Goal: Task Accomplishment & Management: Use online tool/utility

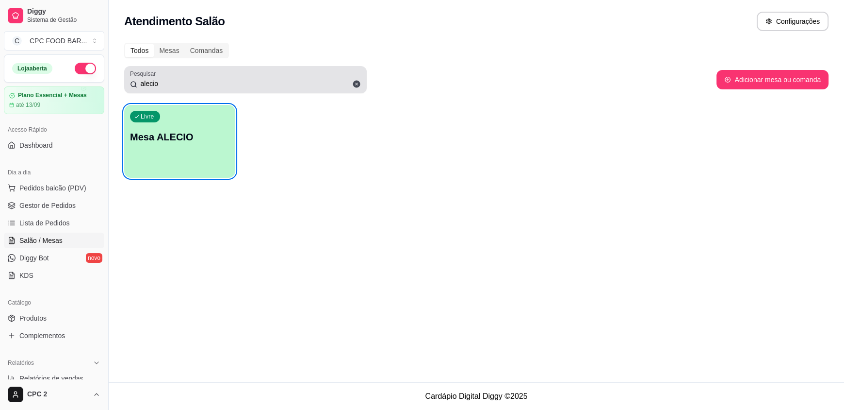
click at [356, 81] on icon at bounding box center [356, 84] width 7 height 7
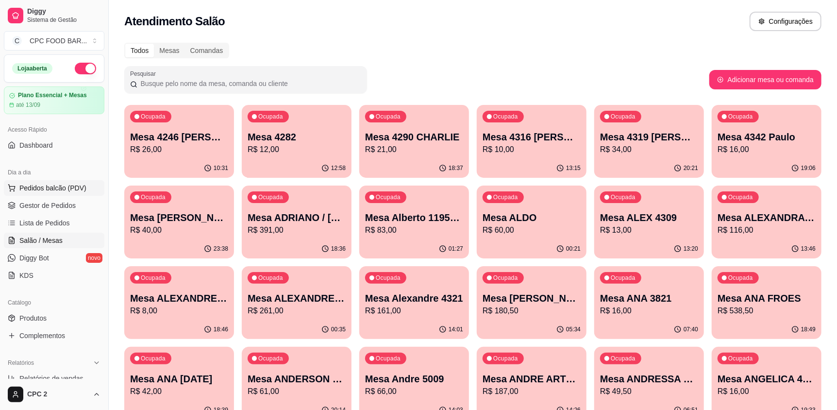
click at [37, 190] on span "Pedidos balcão (PDV)" at bounding box center [52, 188] width 67 height 10
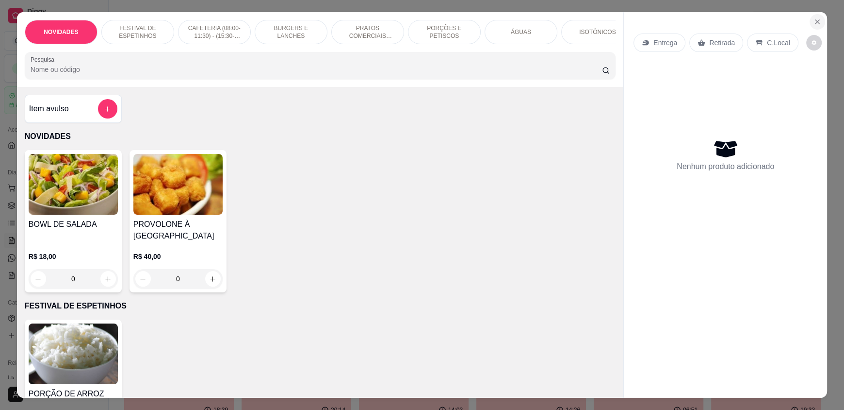
click at [814, 19] on icon "Close" at bounding box center [818, 22] width 8 height 8
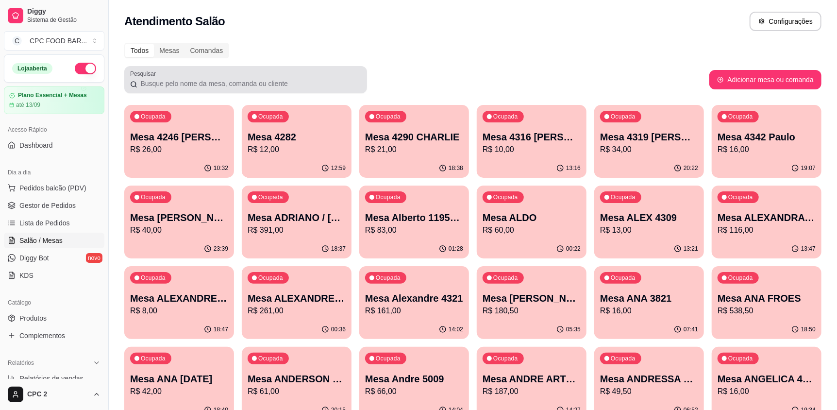
click at [204, 77] on div at bounding box center [245, 79] width 231 height 19
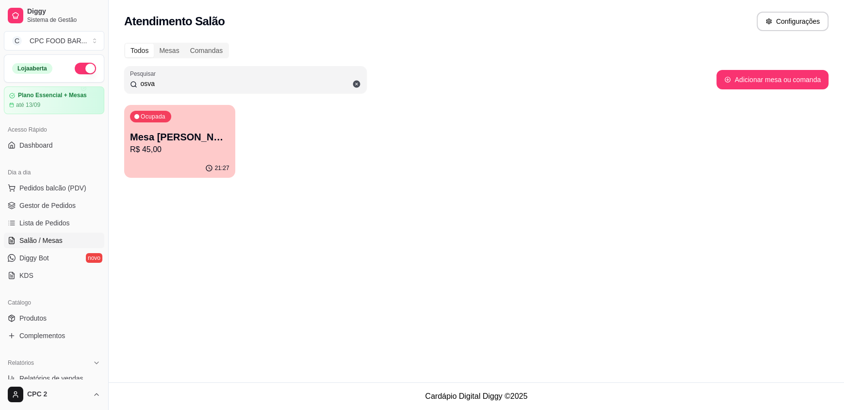
type input "osva"
click at [206, 134] on p "Mesa [PERSON_NAME]" at bounding box center [179, 137] width 99 height 14
click at [199, 138] on p "Mesa [PERSON_NAME]" at bounding box center [180, 137] width 97 height 13
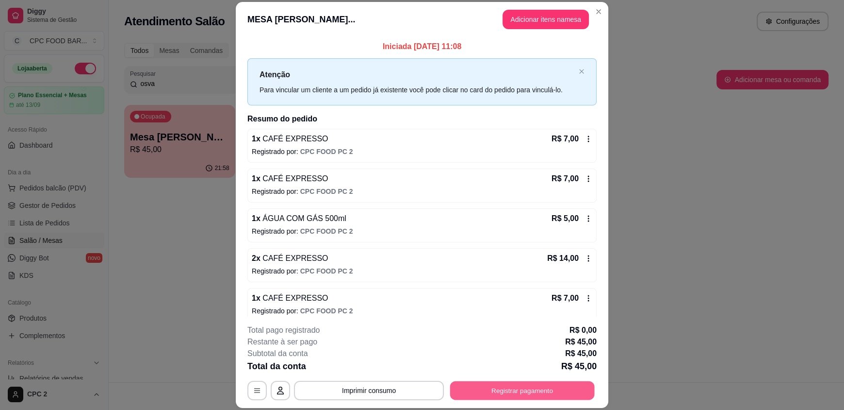
click at [493, 391] on button "Registrar pagamento" at bounding box center [522, 389] width 145 height 19
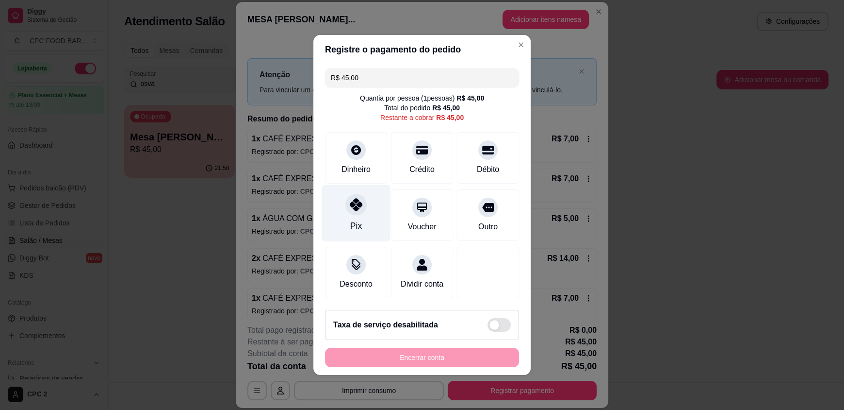
click at [362, 200] on div "Pix" at bounding box center [356, 213] width 68 height 57
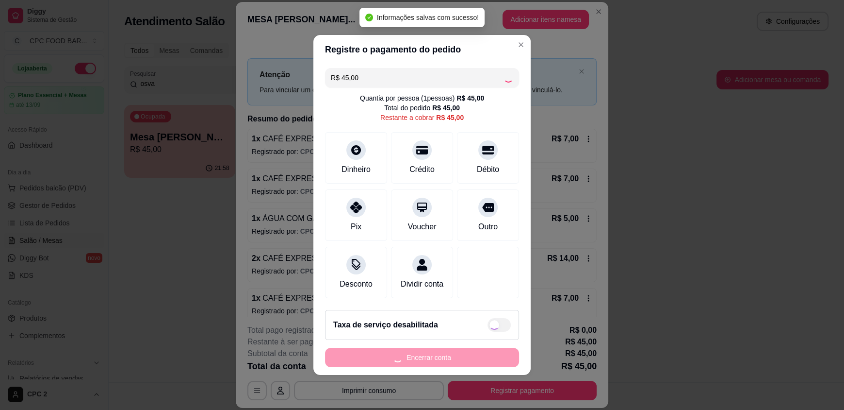
type input "R$ 0,00"
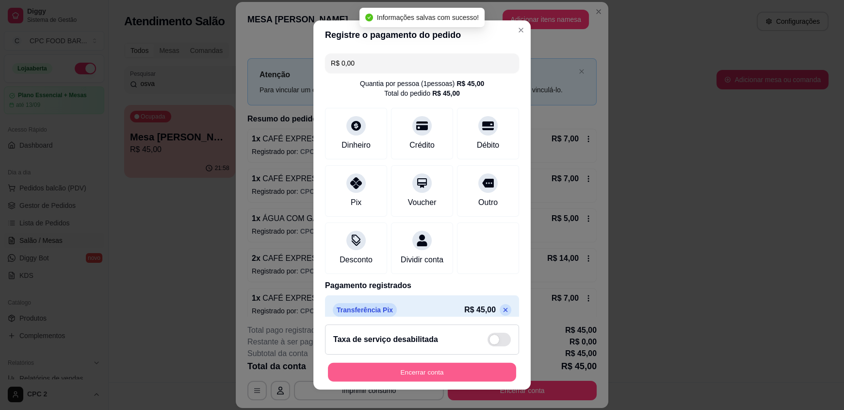
click at [390, 375] on button "Encerrar conta" at bounding box center [422, 371] width 188 height 19
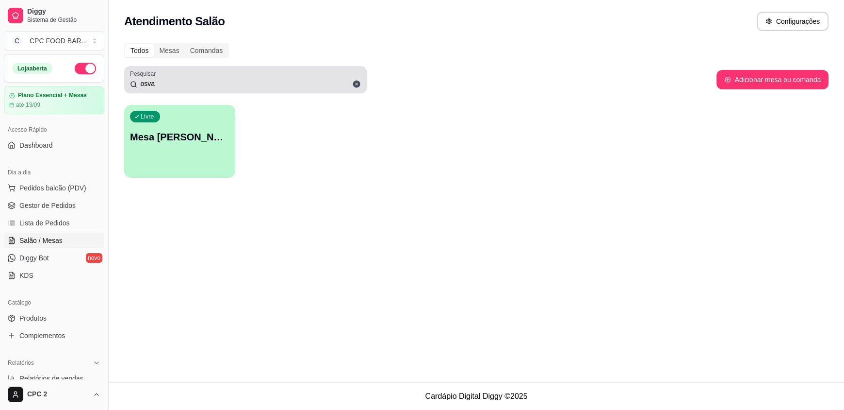
click at [358, 86] on icon at bounding box center [356, 84] width 7 height 7
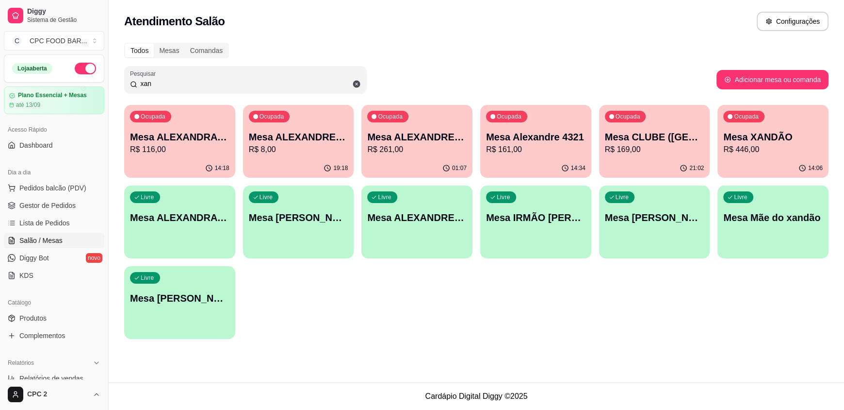
type input "xan"
click at [757, 145] on p "R$ 446,00" at bounding box center [772, 150] width 99 height 12
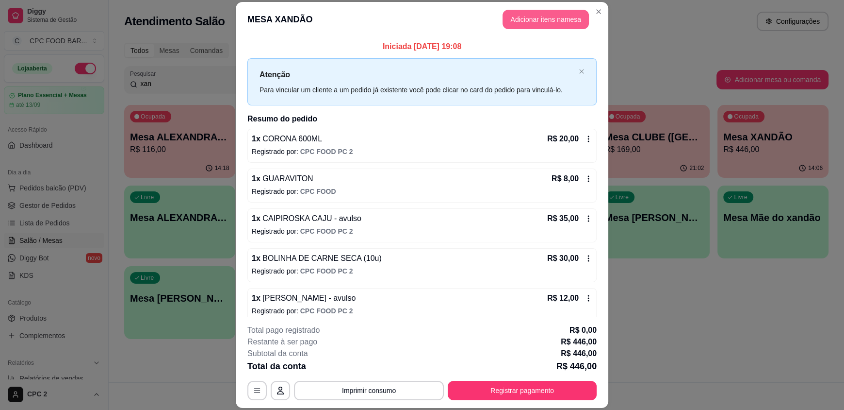
click at [544, 16] on button "Adicionar itens na mesa" at bounding box center [546, 19] width 86 height 19
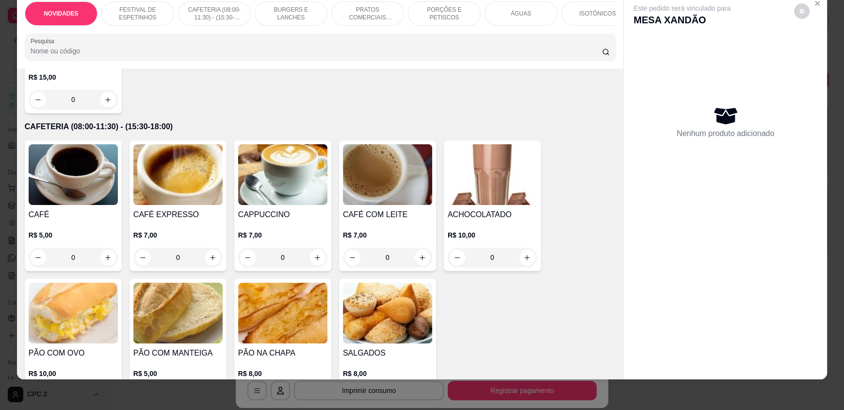
scroll to position [340, 0]
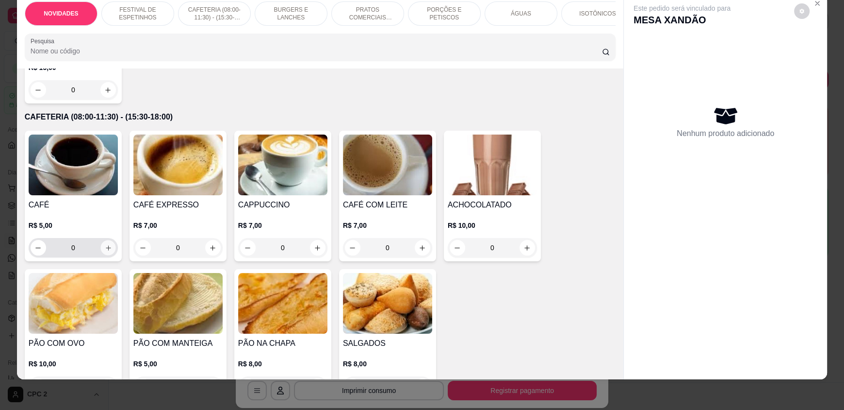
click at [105, 251] on icon "increase-product-quantity" at bounding box center [108, 247] width 7 height 7
type input "1"
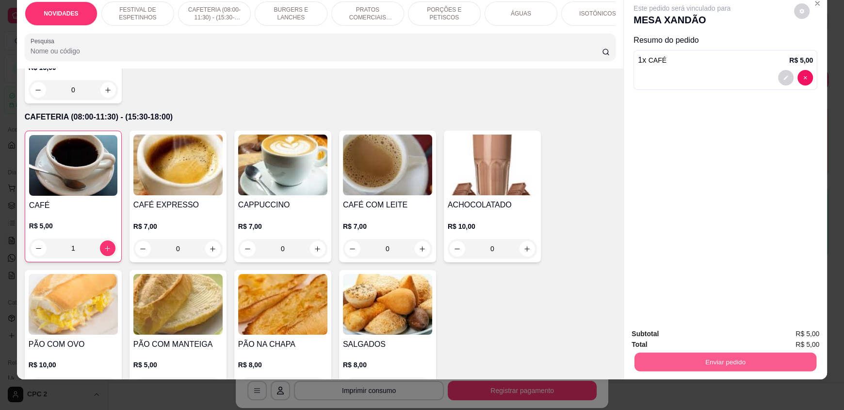
click at [710, 362] on button "Enviar pedido" at bounding box center [726, 361] width 182 height 19
click at [710, 361] on button "Enviar pedido" at bounding box center [726, 361] width 182 height 19
click at [709, 369] on button "Enviar pedido" at bounding box center [726, 361] width 182 height 19
click at [709, 331] on button "Não registrar e enviar pedido" at bounding box center [693, 337] width 98 height 18
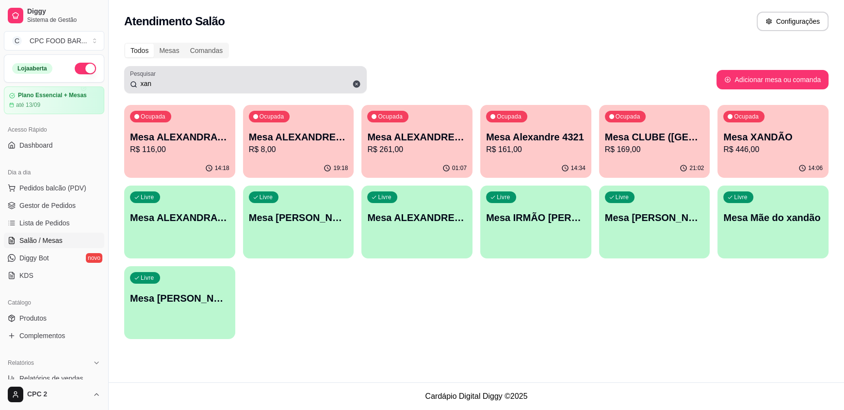
click at [351, 84] on span at bounding box center [356, 84] width 16 height 16
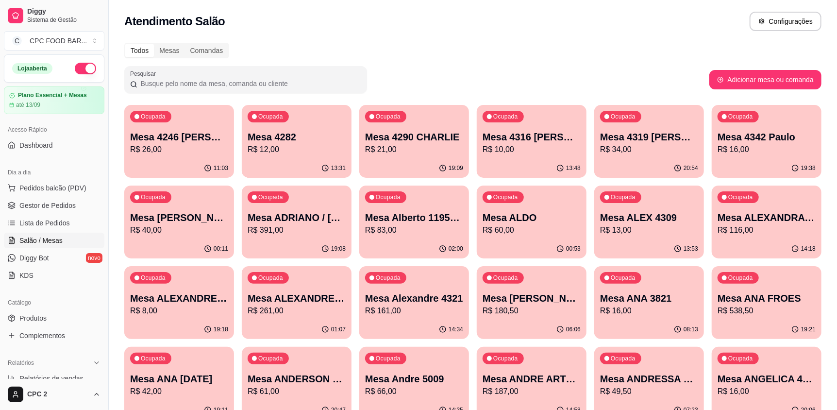
click at [274, 82] on input "Pesquisar" at bounding box center [249, 84] width 224 height 10
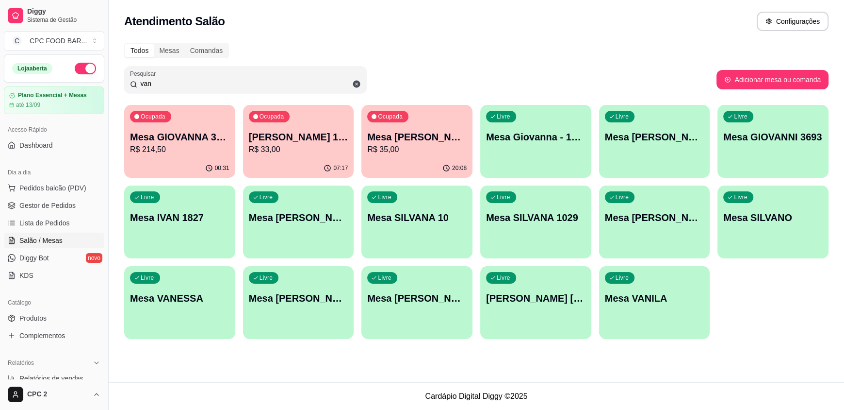
type input "van"
click at [421, 140] on p "Mesa [PERSON_NAME]" at bounding box center [417, 137] width 97 height 13
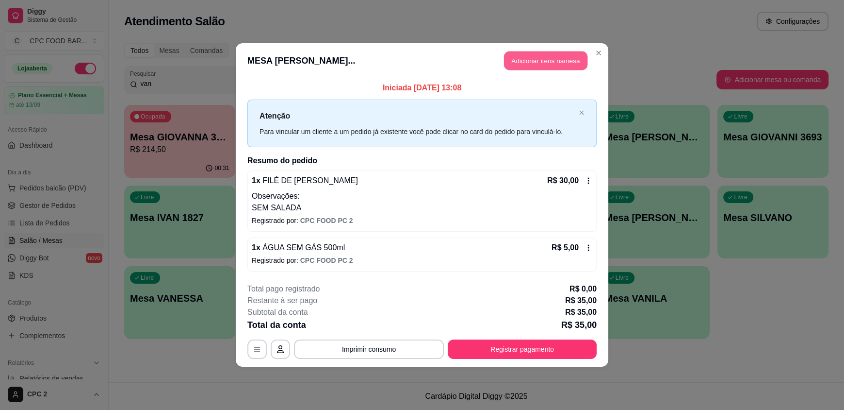
click at [540, 60] on button "Adicionar itens na mesa" at bounding box center [545, 60] width 83 height 19
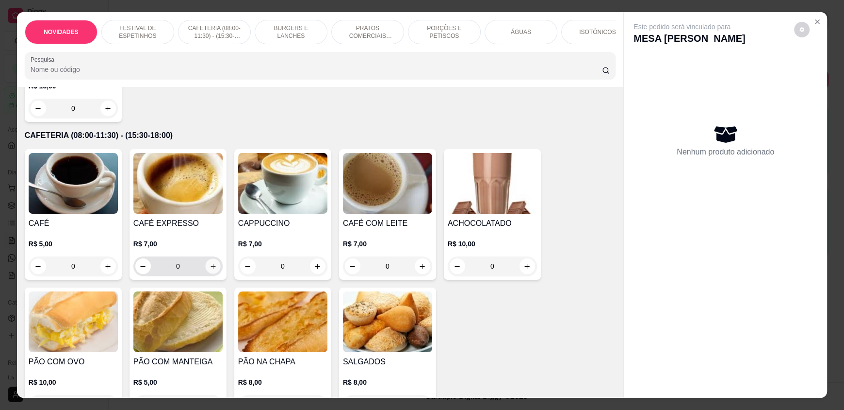
click at [214, 273] on button "increase-product-quantity" at bounding box center [212, 266] width 15 height 15
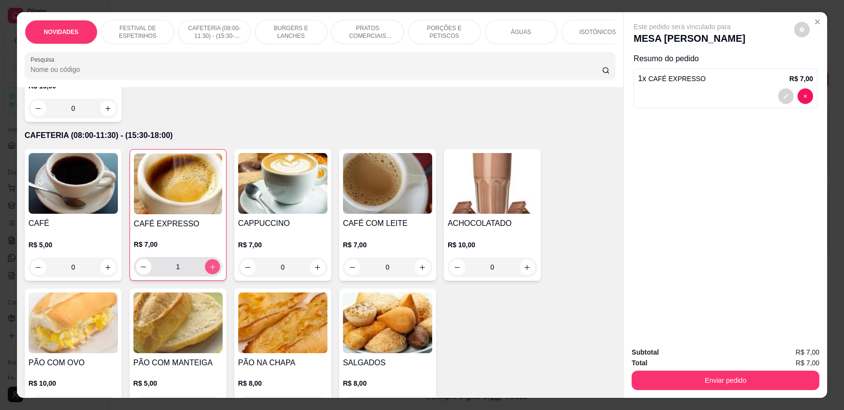
click at [214, 273] on button "increase-product-quantity" at bounding box center [212, 266] width 15 height 15
type input "2"
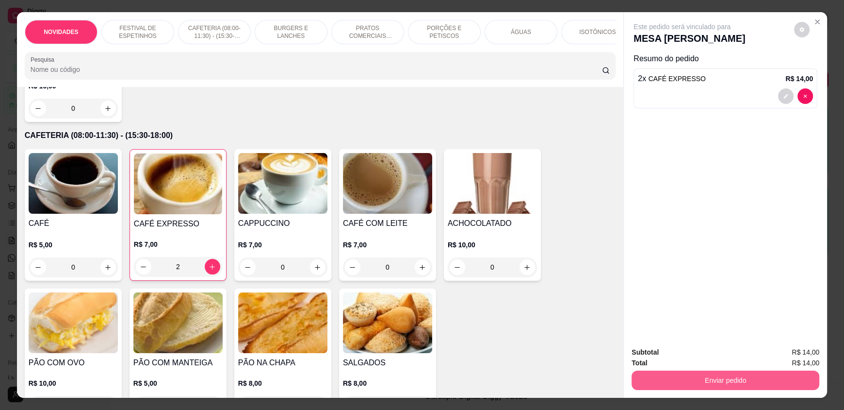
click at [679, 381] on button "Enviar pedido" at bounding box center [726, 379] width 188 height 19
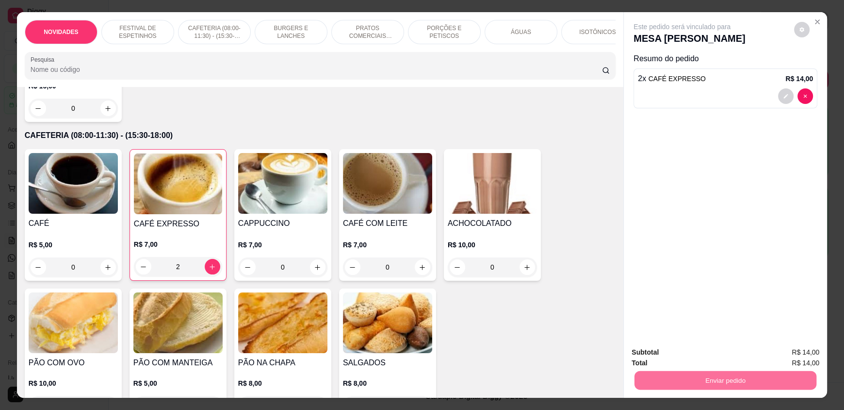
click at [685, 353] on button "Não registrar e enviar pedido" at bounding box center [693, 356] width 98 height 18
